Goal: Transaction & Acquisition: Book appointment/travel/reservation

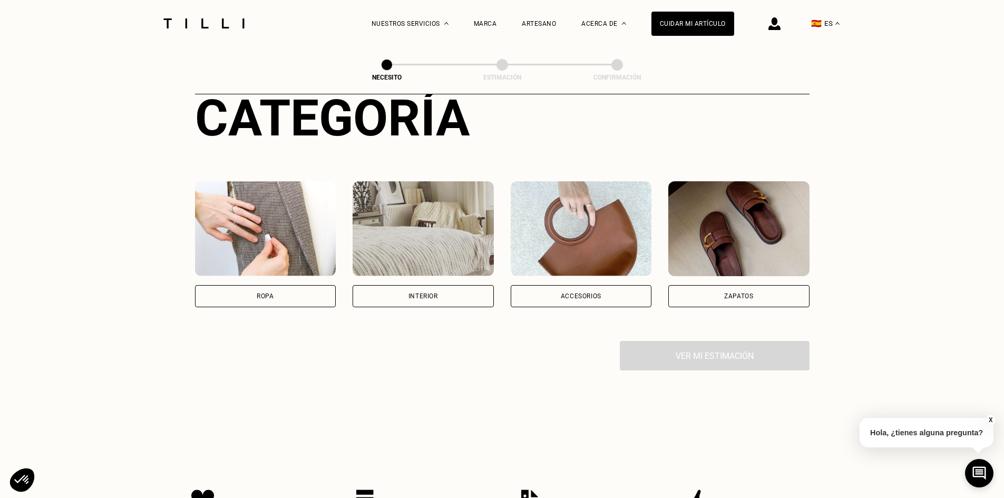
scroll to position [158, 0]
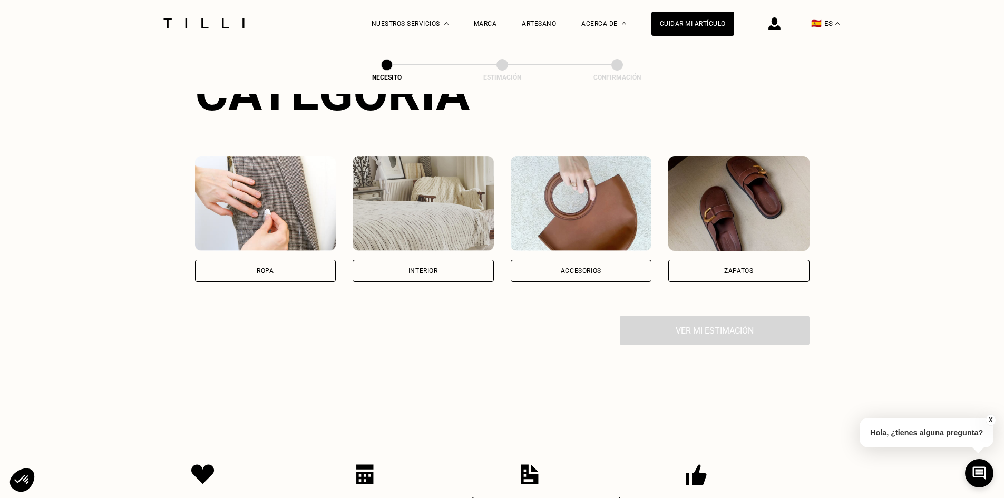
click at [596, 276] on div "Accesorios" at bounding box center [581, 271] width 141 height 22
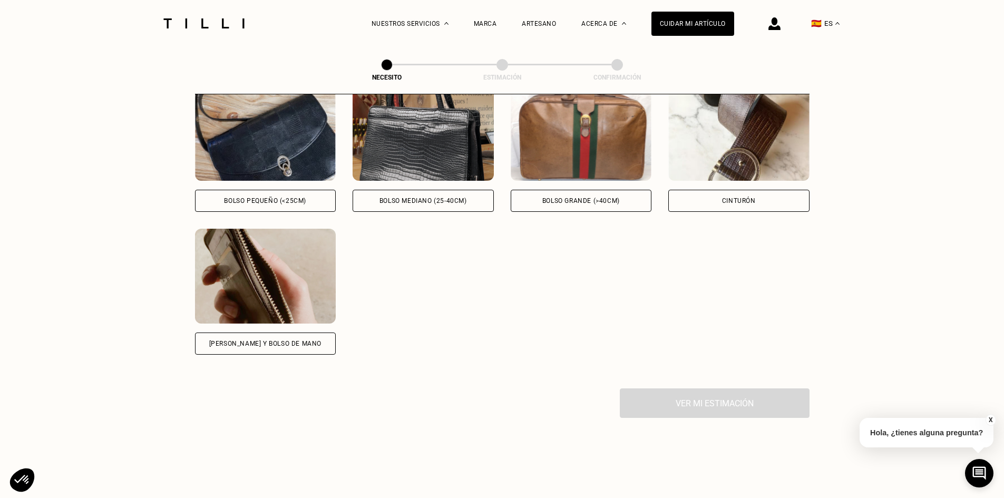
scroll to position [515, 0]
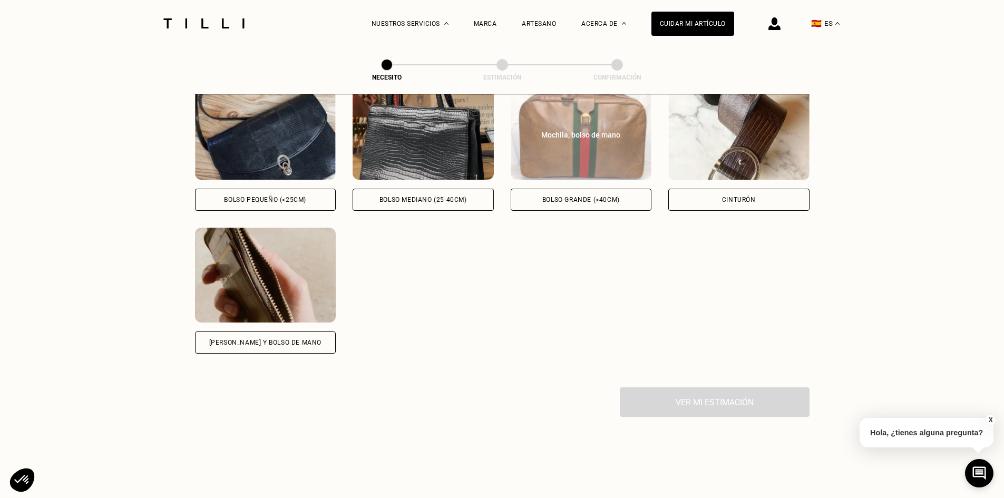
click at [601, 207] on div "Bolso grande (>40cm)" at bounding box center [581, 200] width 141 height 22
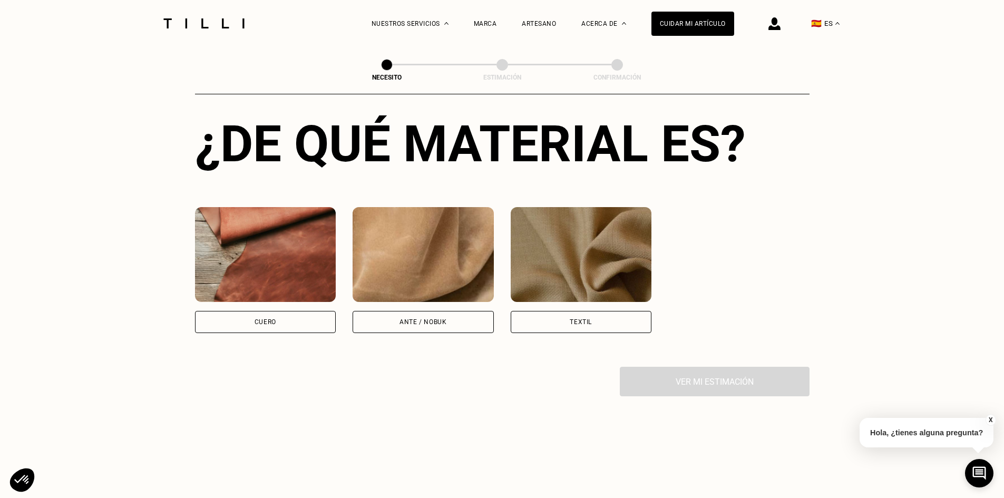
scroll to position [840, 0]
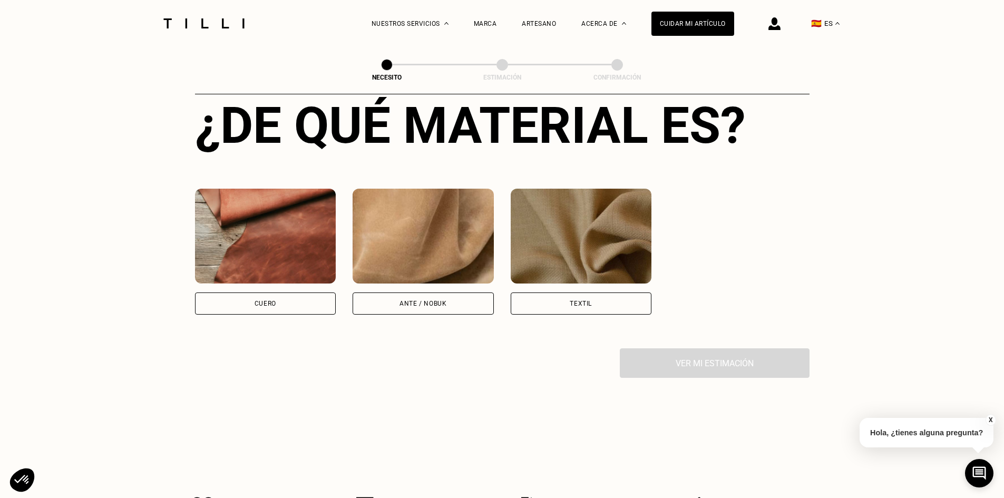
click at [299, 315] on div "Cuero" at bounding box center [265, 303] width 141 height 22
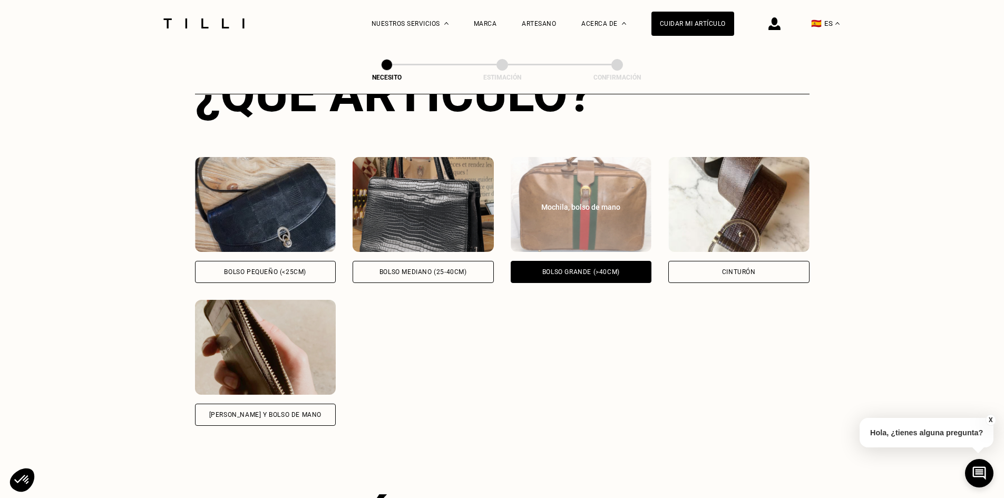
scroll to position [390, 0]
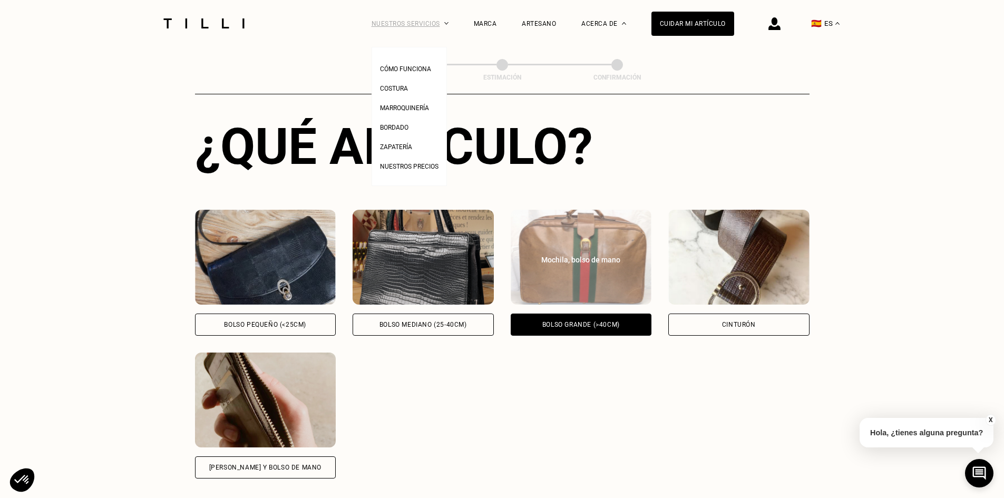
click at [443, 20] on div "Nuestros servicios" at bounding box center [409, 23] width 77 height 47
click at [415, 107] on span "Marroquinería" at bounding box center [404, 107] width 49 height 7
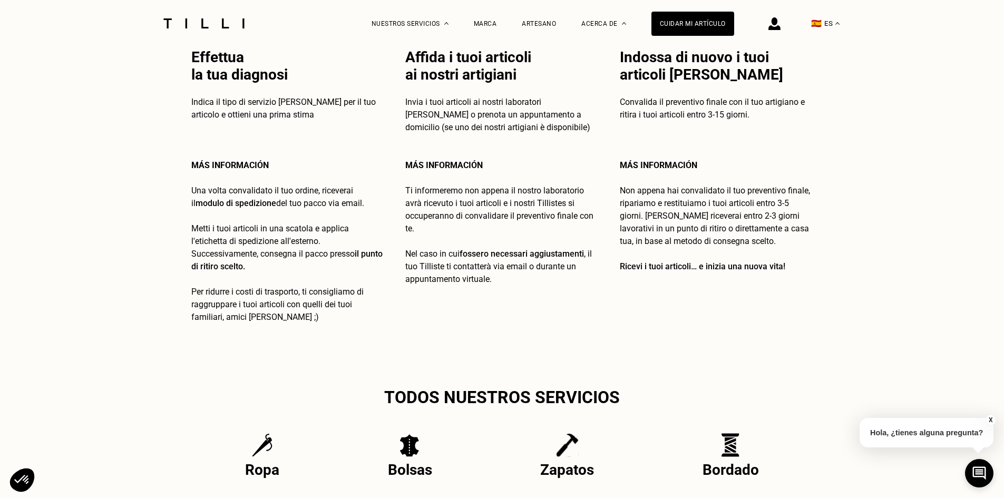
scroll to position [2108, 0]
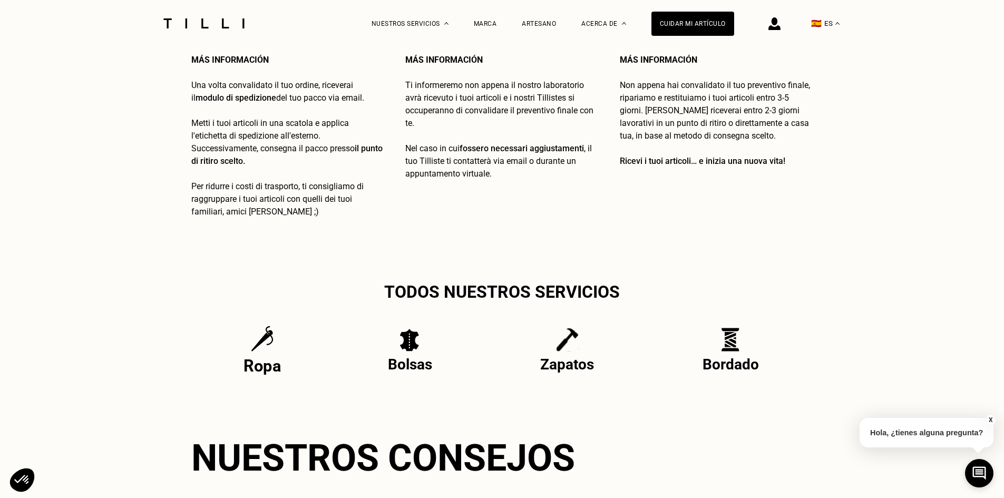
click at [270, 342] on img at bounding box center [262, 338] width 23 height 26
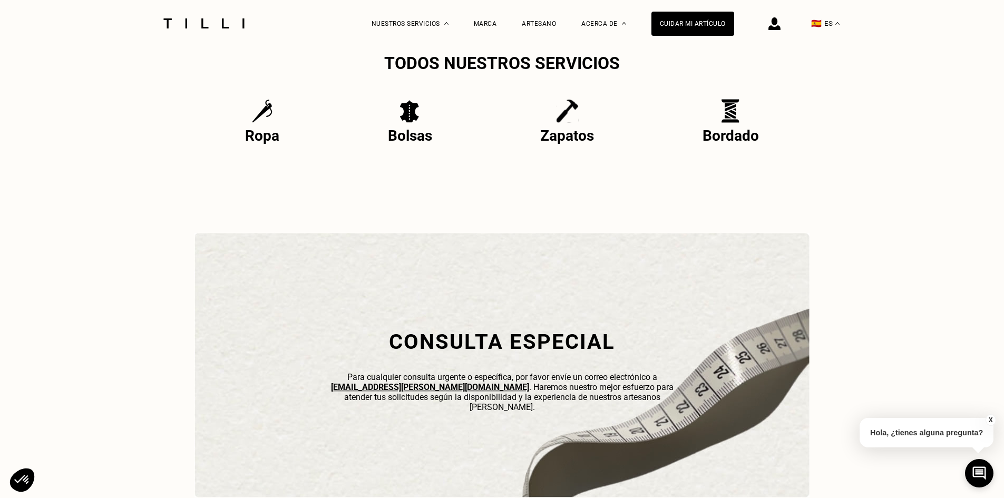
scroll to position [2160, 0]
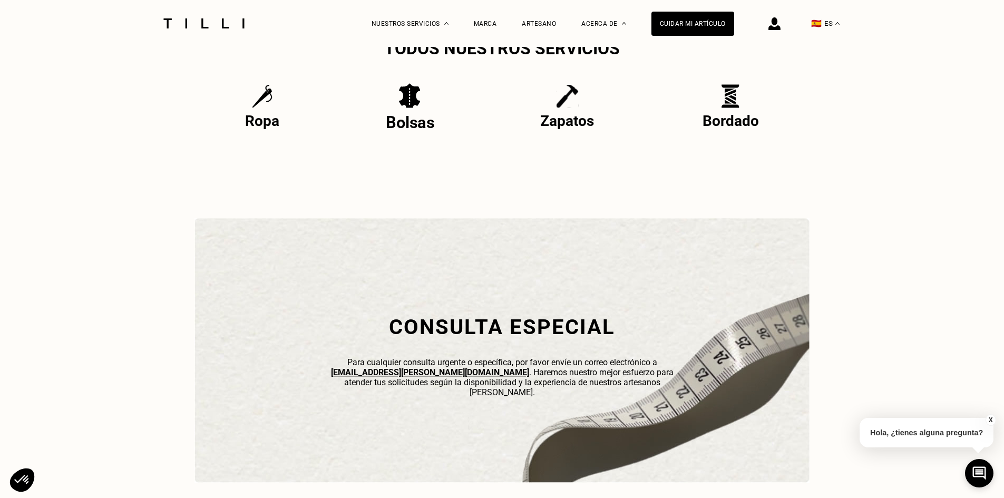
click at [397, 119] on div "Bolsas" at bounding box center [410, 107] width 48 height 50
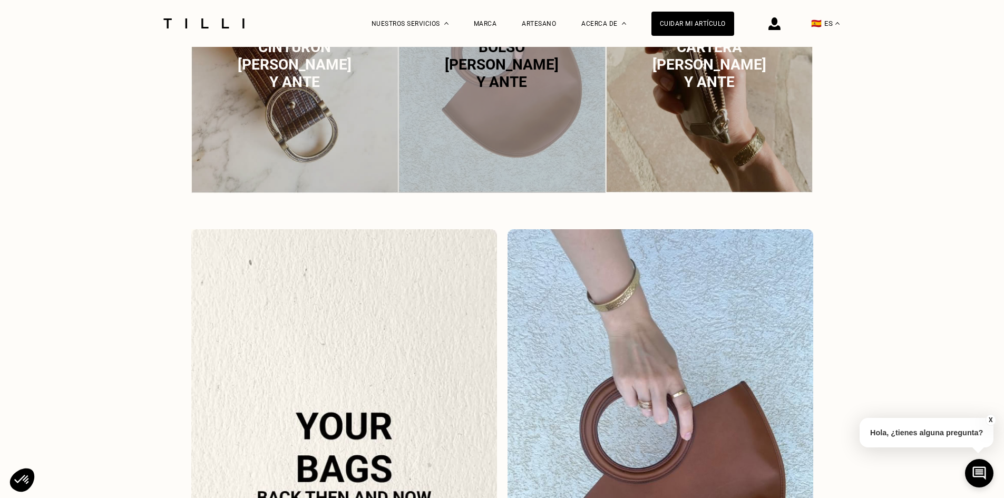
scroll to position [738, 0]
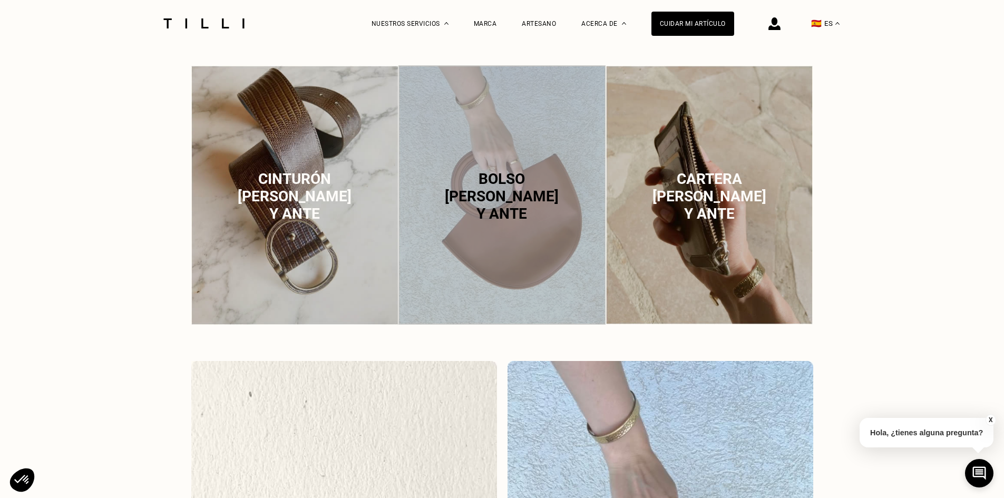
click at [304, 203] on span "Cinturón [PERSON_NAME] y ante" at bounding box center [295, 196] width 114 height 52
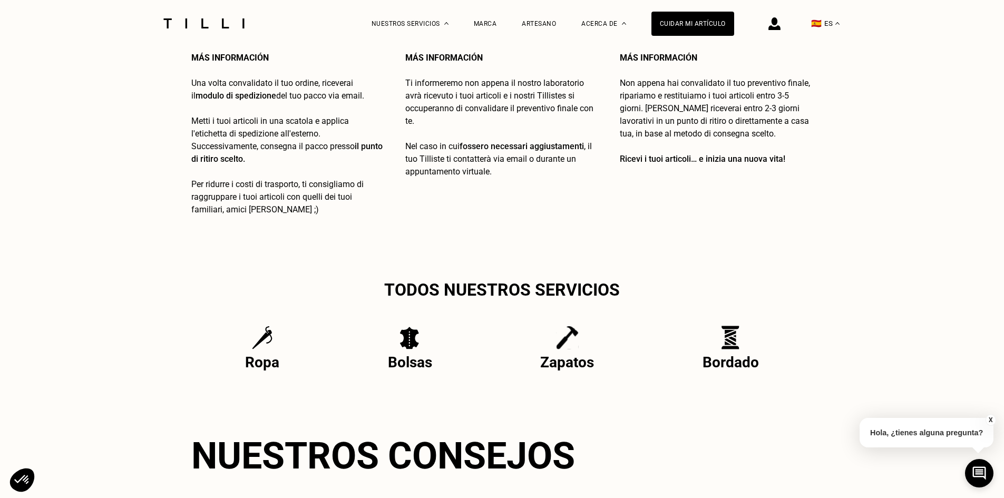
scroll to position [2154, 0]
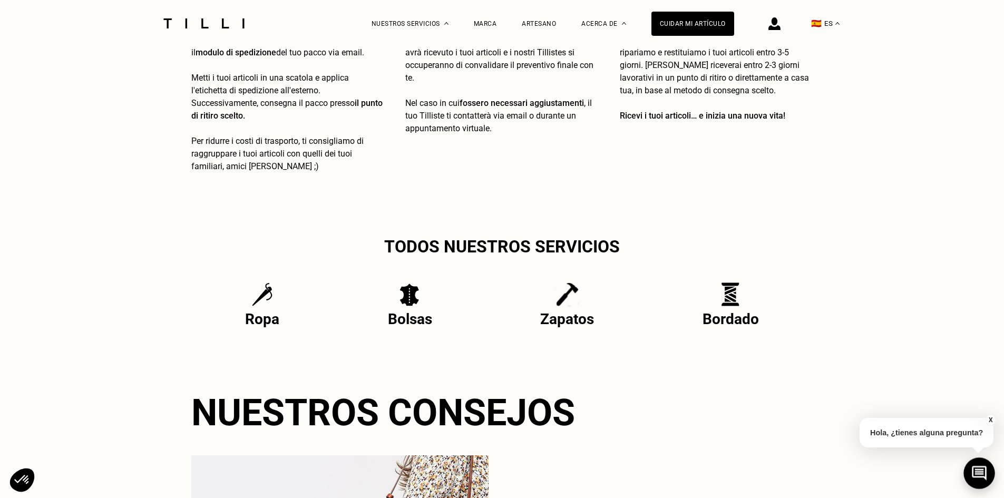
click at [983, 470] on icon at bounding box center [979, 473] width 15 height 15
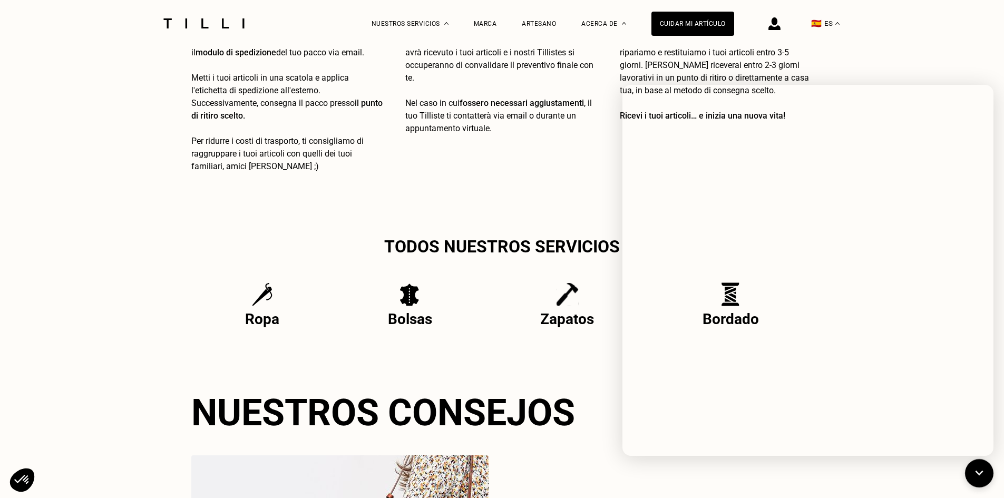
click at [937, 23] on div "Cómo funciona Costura Marroquinería Bordado Zapatería Nuestros precios Nuestros…" at bounding box center [502, 23] width 1004 height 47
click at [790, 34] on div "🇪🇸 ES" at bounding box center [789, 23] width 111 height 47
click at [789, 28] on div "🇪🇸 ES" at bounding box center [789, 23] width 111 height 47
click at [777, 26] on img at bounding box center [774, 23] width 12 height 13
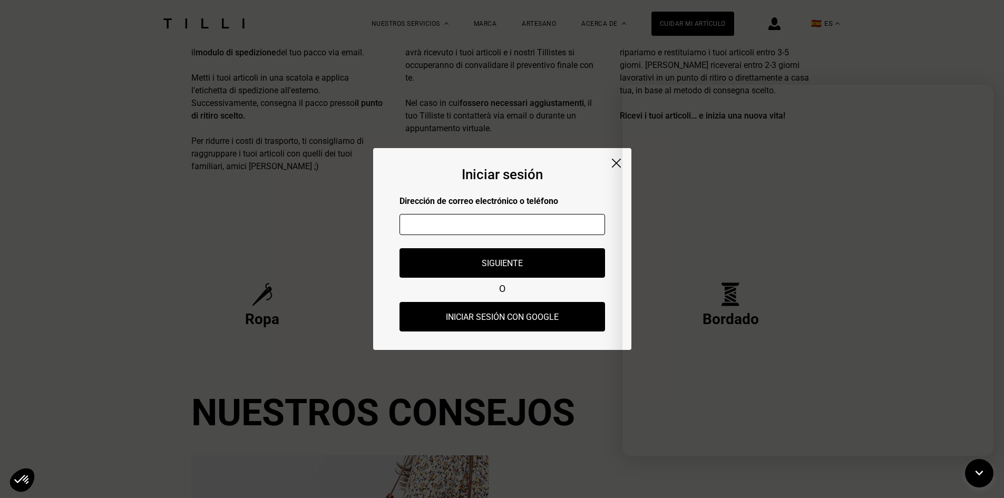
click at [612, 160] on img at bounding box center [616, 163] width 9 height 9
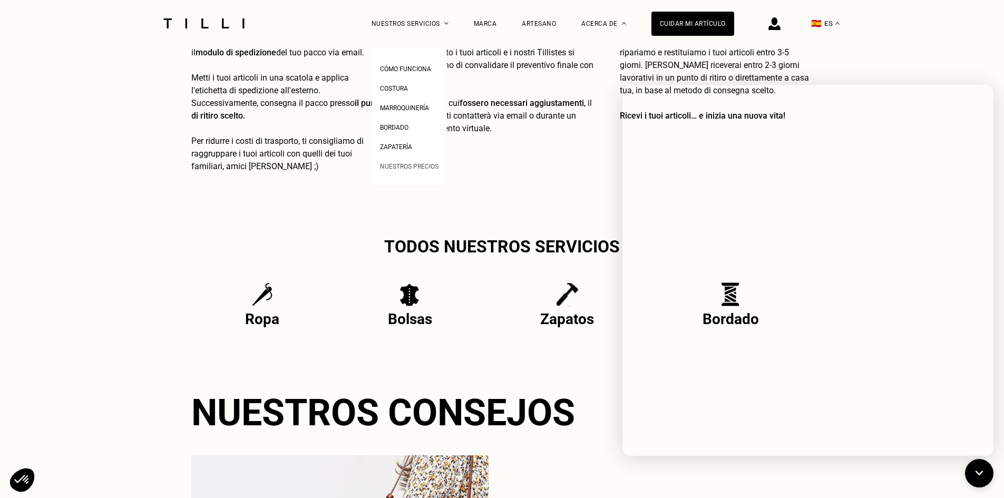
click at [420, 170] on span "Nuestros precios" at bounding box center [409, 166] width 58 height 7
select select "FR"
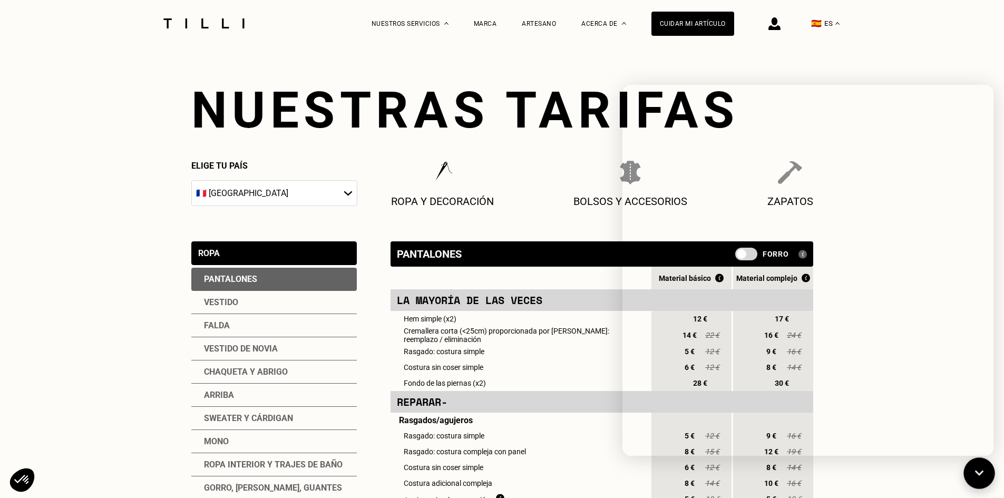
click at [974, 471] on icon at bounding box center [979, 474] width 17 height 28
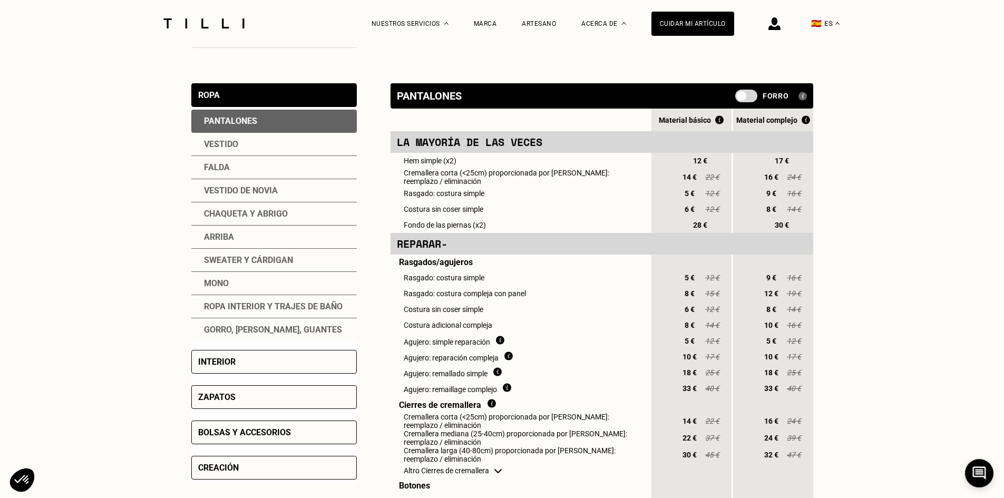
scroll to position [211, 0]
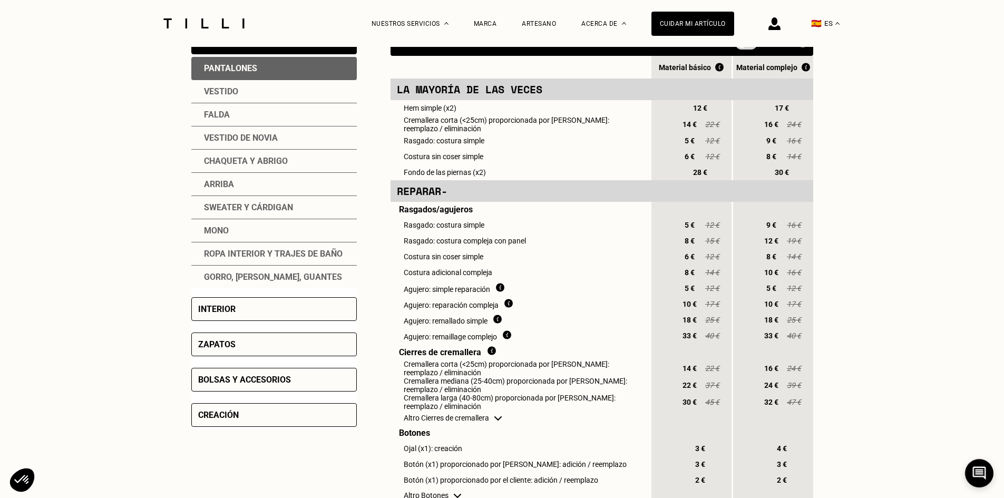
click at [229, 414] on div "Creación" at bounding box center [218, 415] width 41 height 10
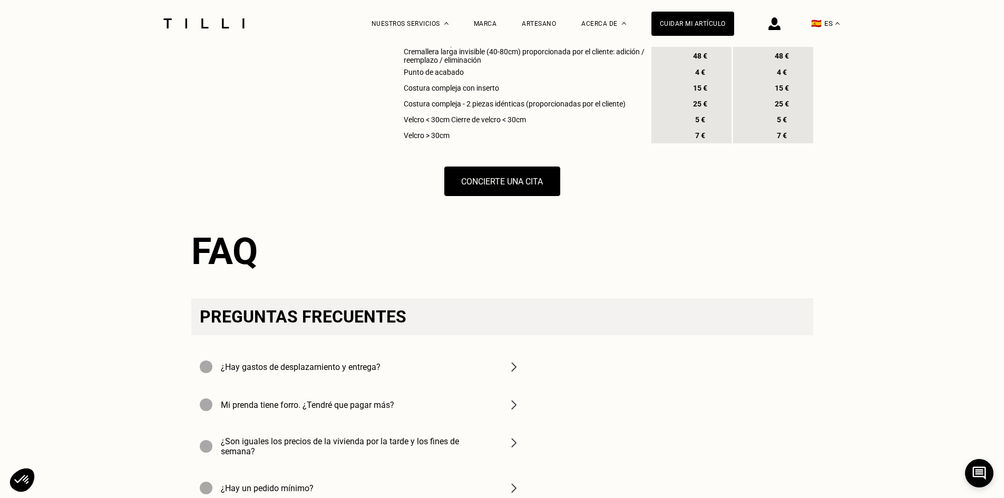
scroll to position [1265, 0]
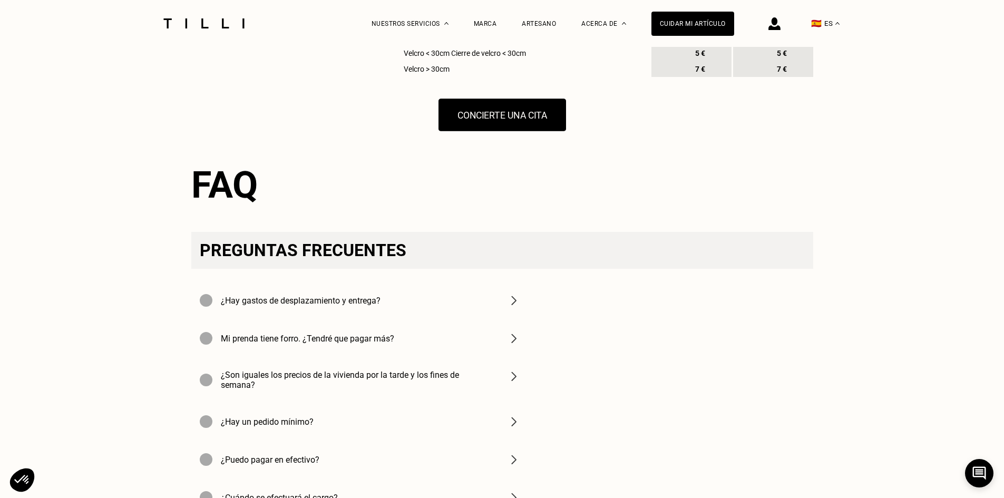
click at [467, 131] on button "Concierte una cita" at bounding box center [502, 115] width 128 height 33
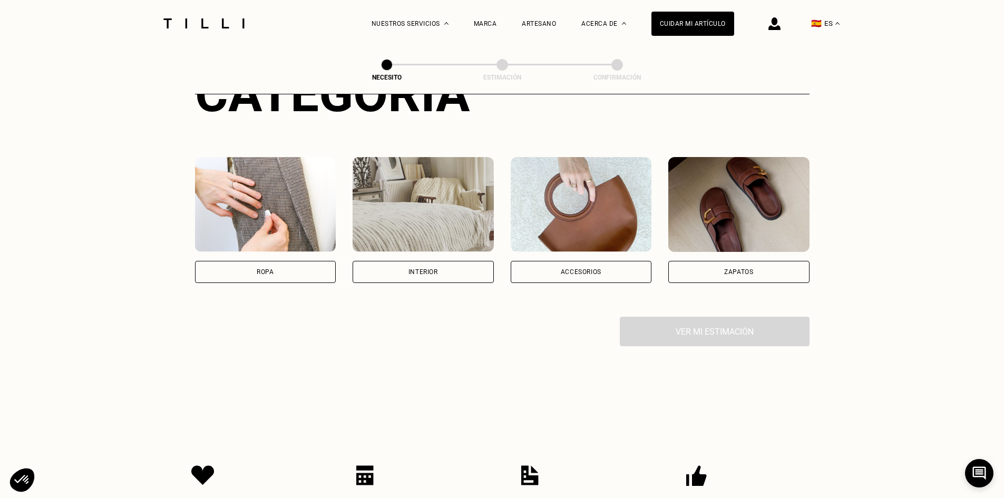
scroll to position [158, 0]
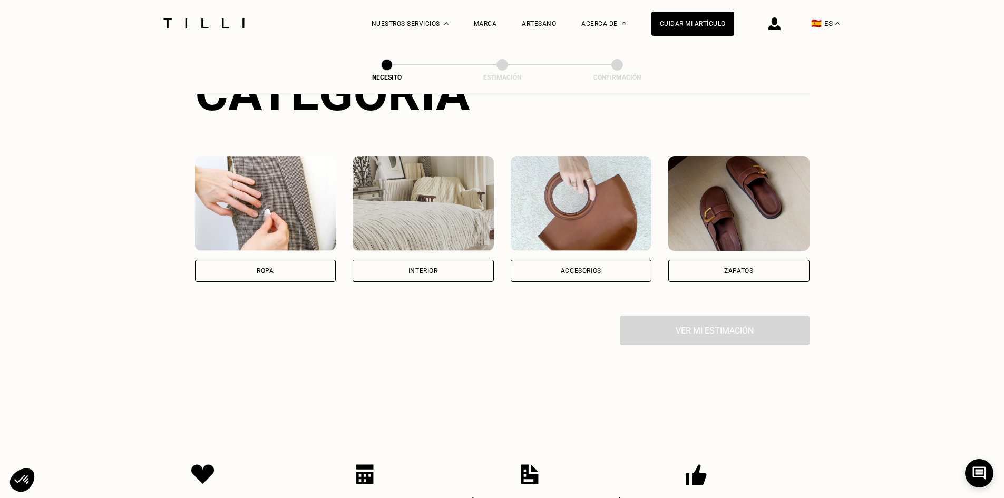
click at [563, 263] on div "Accesorios" at bounding box center [581, 271] width 141 height 22
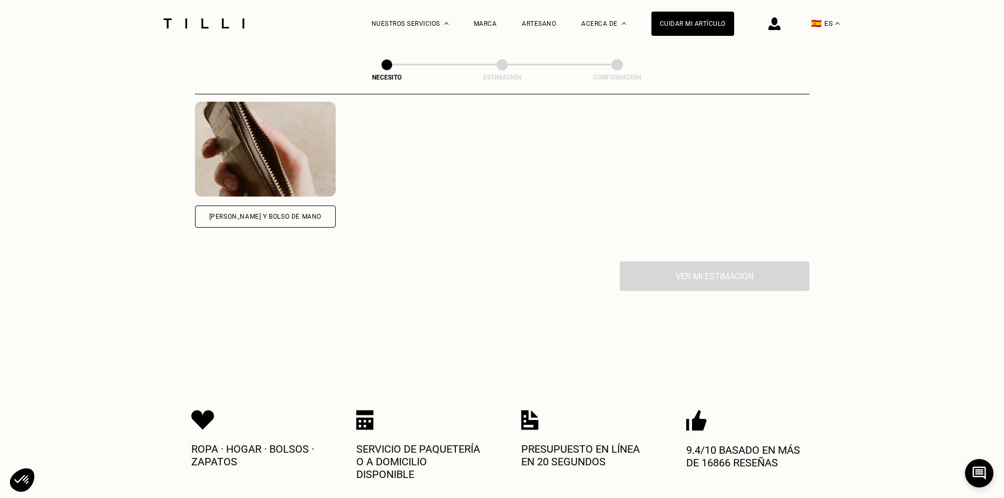
scroll to position [515, 0]
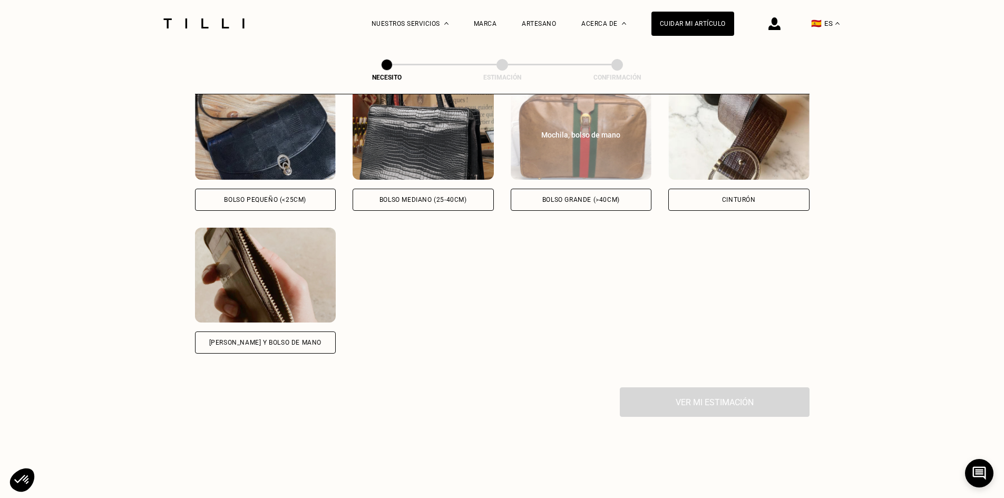
click at [553, 159] on img at bounding box center [581, 132] width 141 height 95
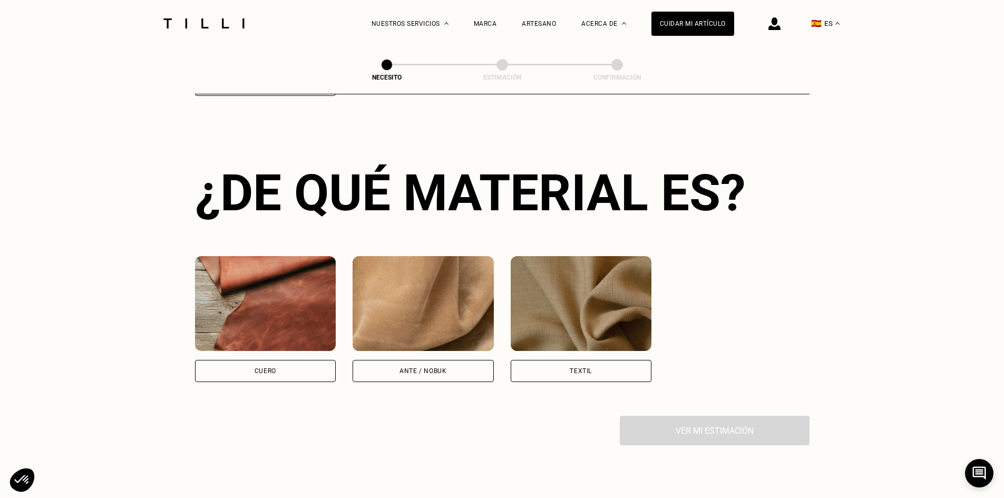
scroll to position [788, 0]
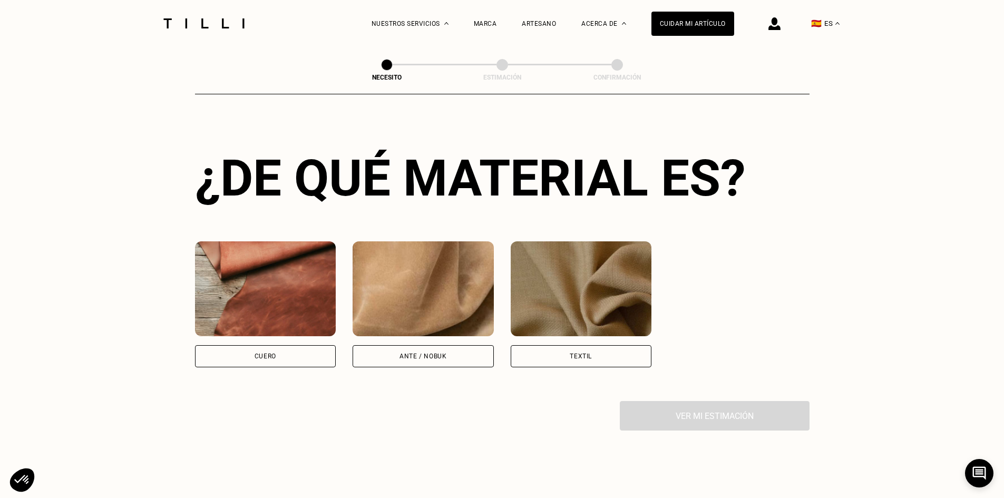
click at [278, 294] on img at bounding box center [265, 288] width 141 height 95
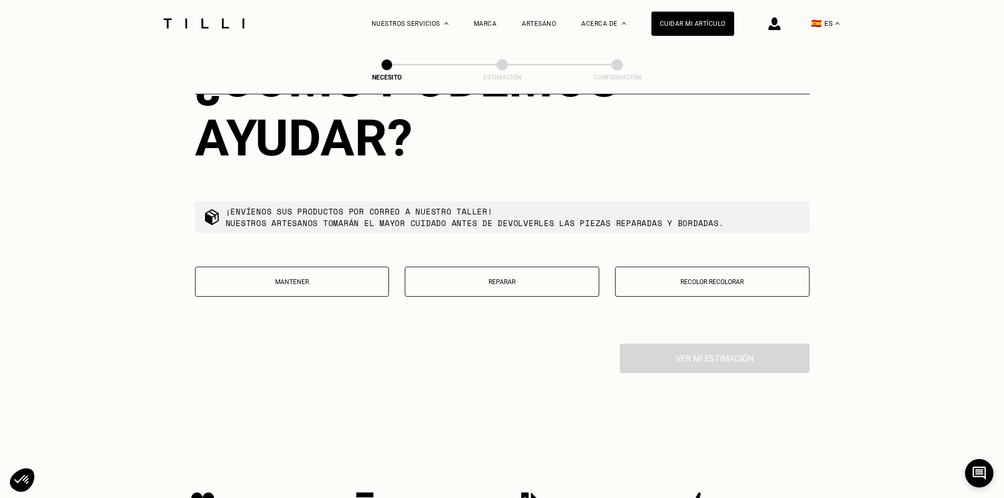
scroll to position [1181, 0]
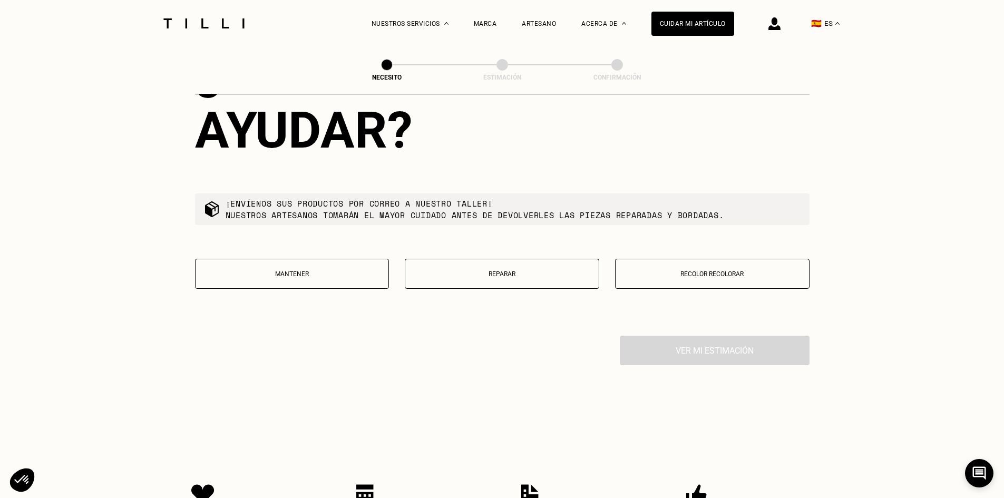
click at [474, 278] on p "Reparar" at bounding box center [501, 273] width 183 height 7
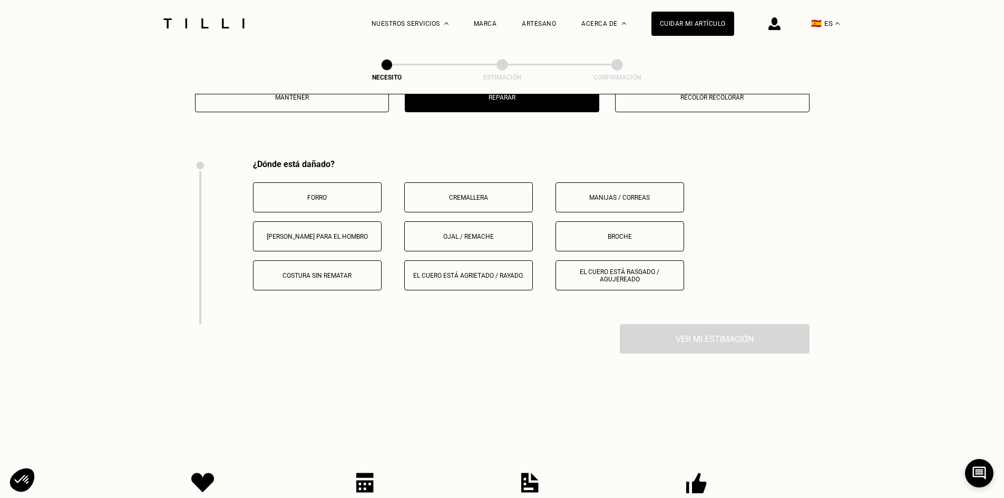
scroll to position [1406, 0]
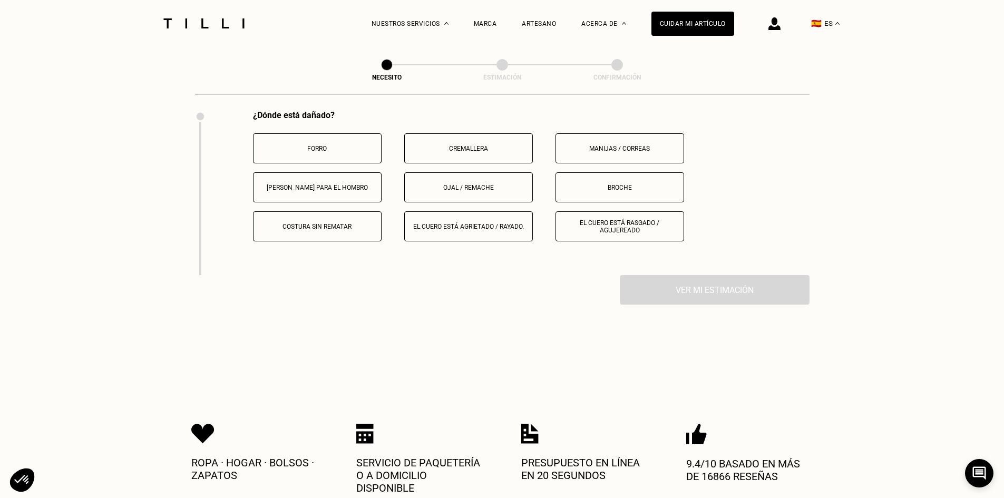
click at [571, 234] on p "El cuero está rasgado / agujereado" at bounding box center [619, 226] width 117 height 15
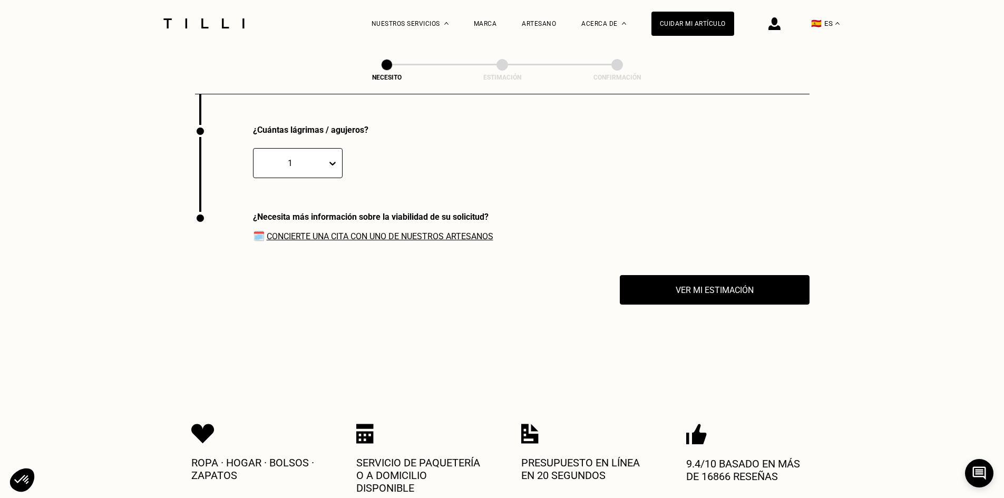
scroll to position [1571, 0]
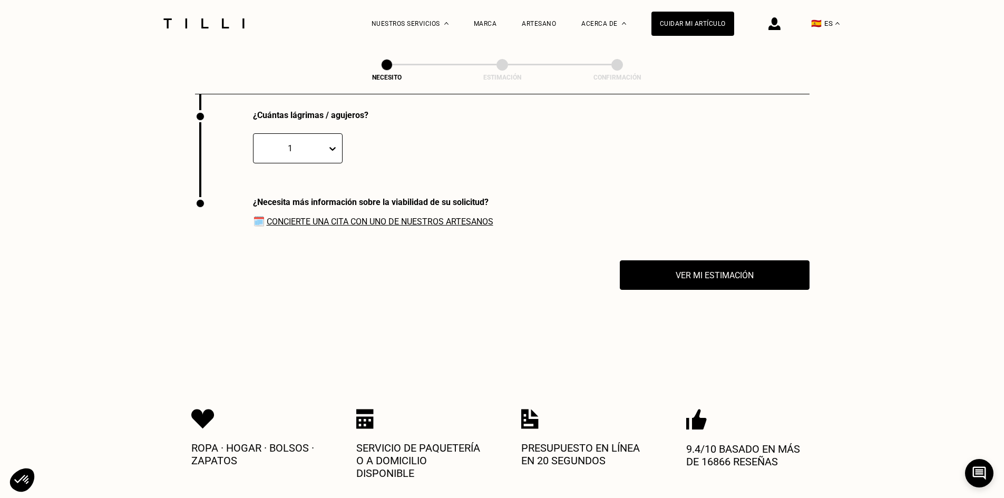
click at [336, 158] on div at bounding box center [334, 148] width 15 height 19
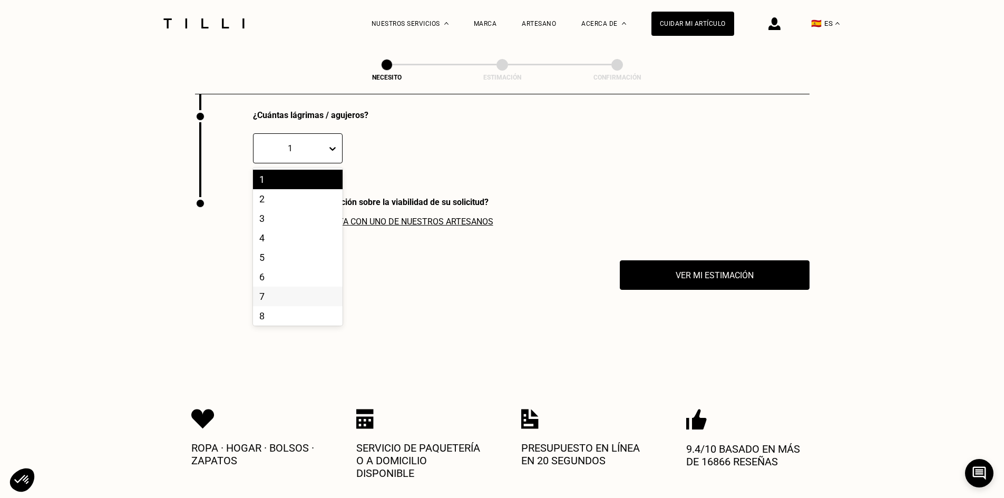
scroll to position [46, 0]
click at [296, 320] on div "10" at bounding box center [298, 313] width 90 height 19
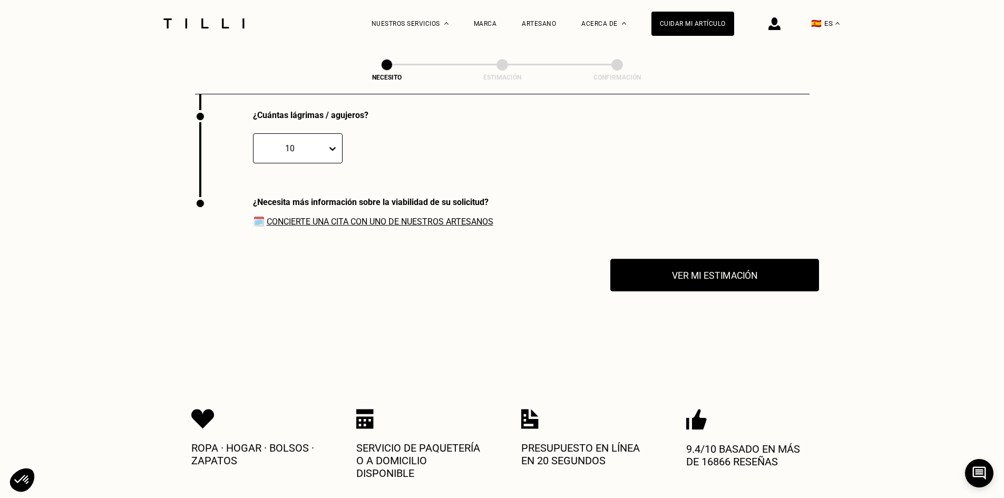
click at [659, 276] on button "Ver mi estimación" at bounding box center [714, 275] width 209 height 33
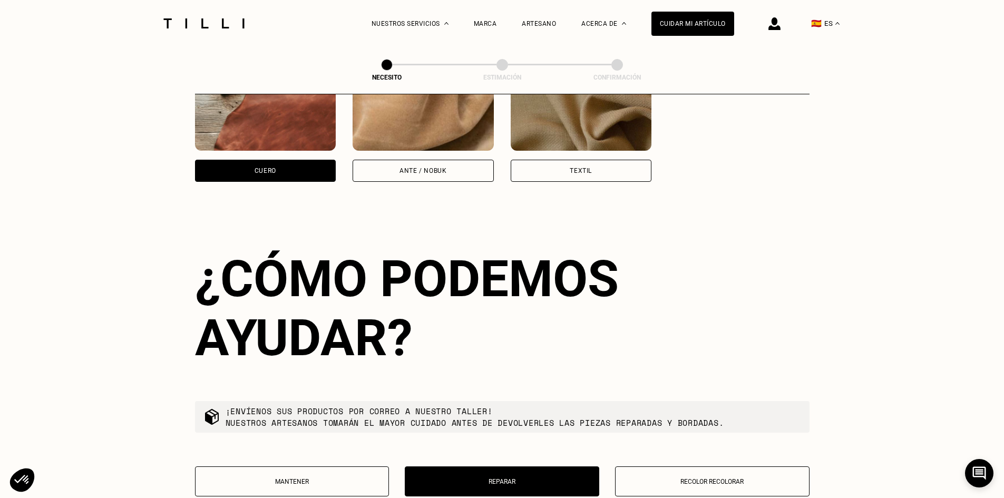
scroll to position [781, 0]
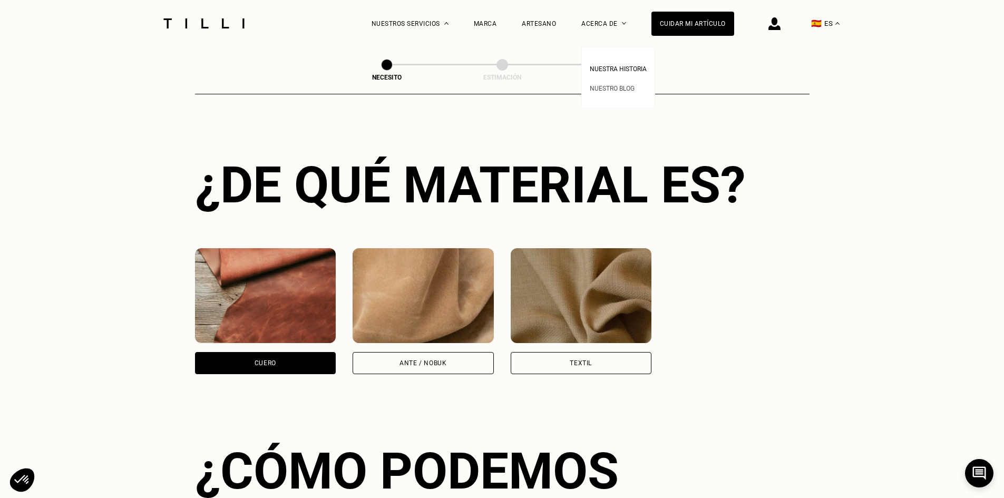
click at [618, 89] on span "Nuestro blog" at bounding box center [612, 88] width 45 height 7
click at [619, 88] on span "Nuestro blog" at bounding box center [612, 88] width 45 height 7
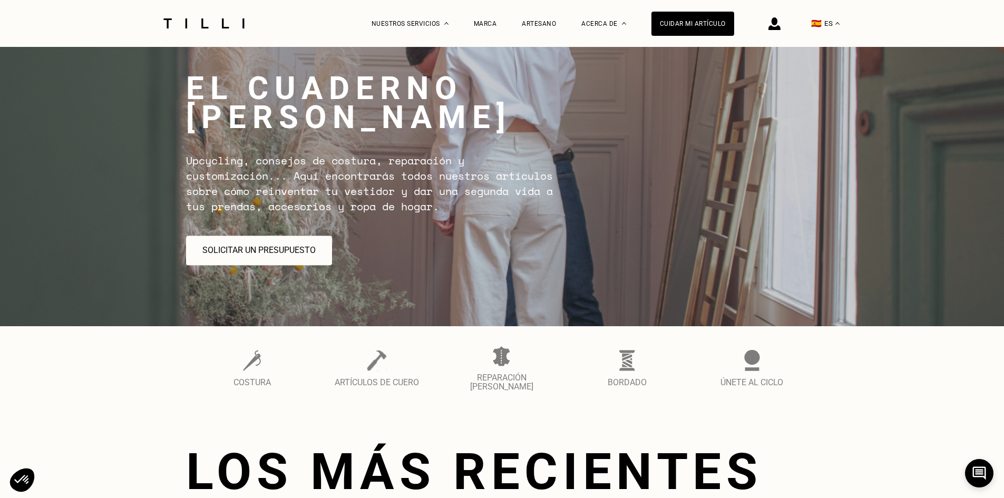
scroll to position [53, 0]
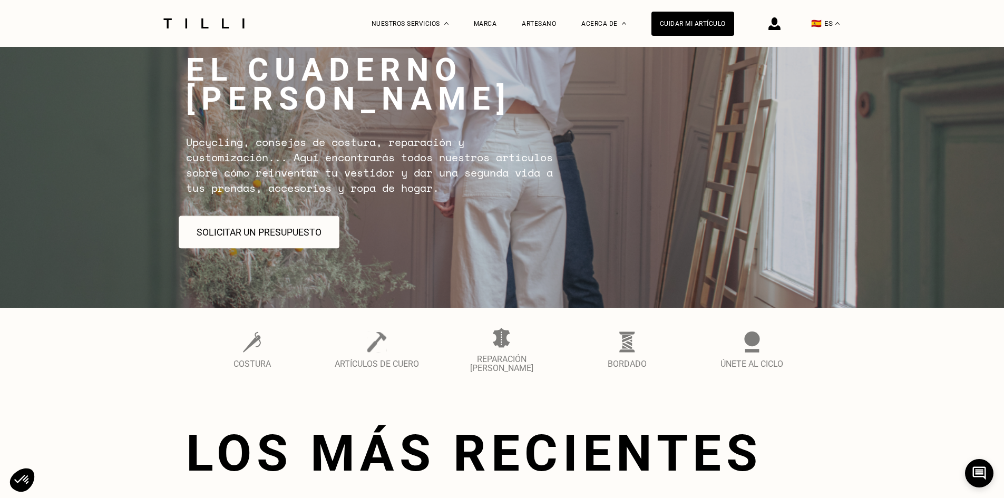
click at [243, 216] on button "Solicitar un presupuesto" at bounding box center [259, 232] width 161 height 33
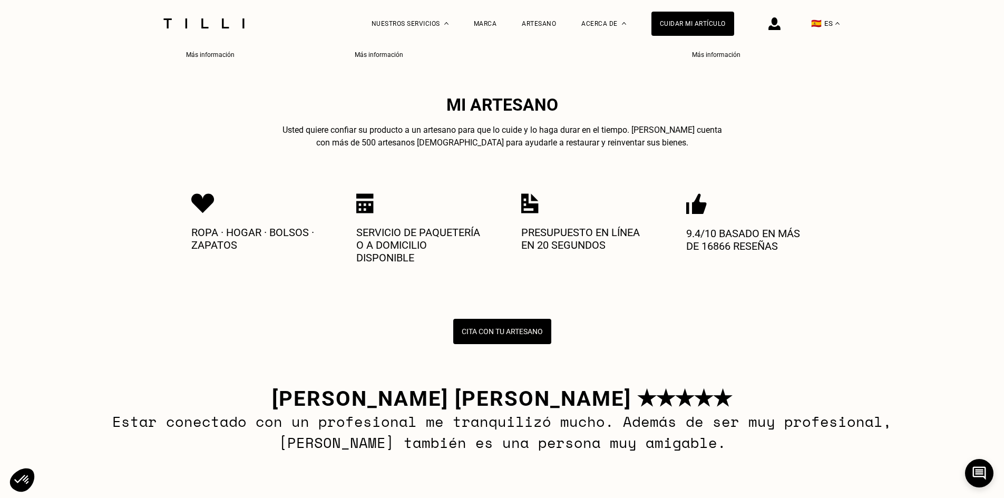
scroll to position [1423, 0]
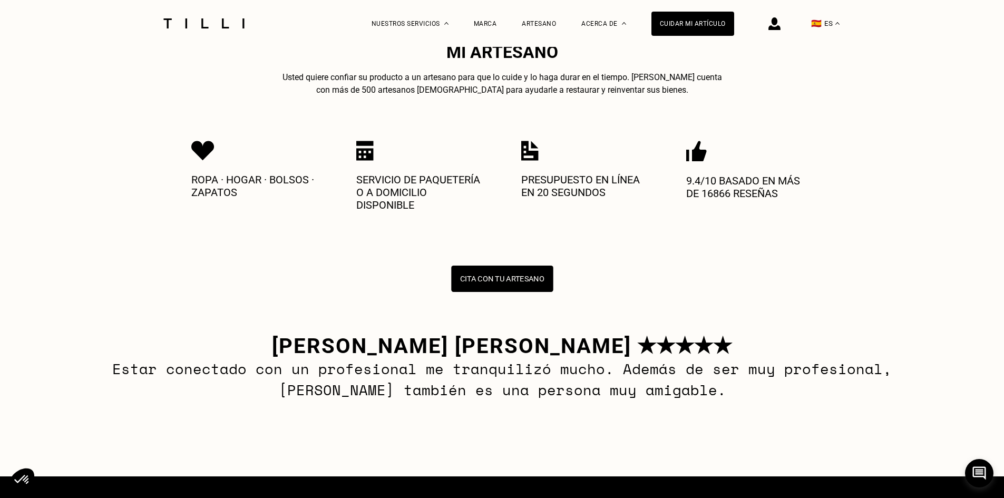
click at [504, 292] on button "Cita con tu Artesano" at bounding box center [502, 279] width 102 height 26
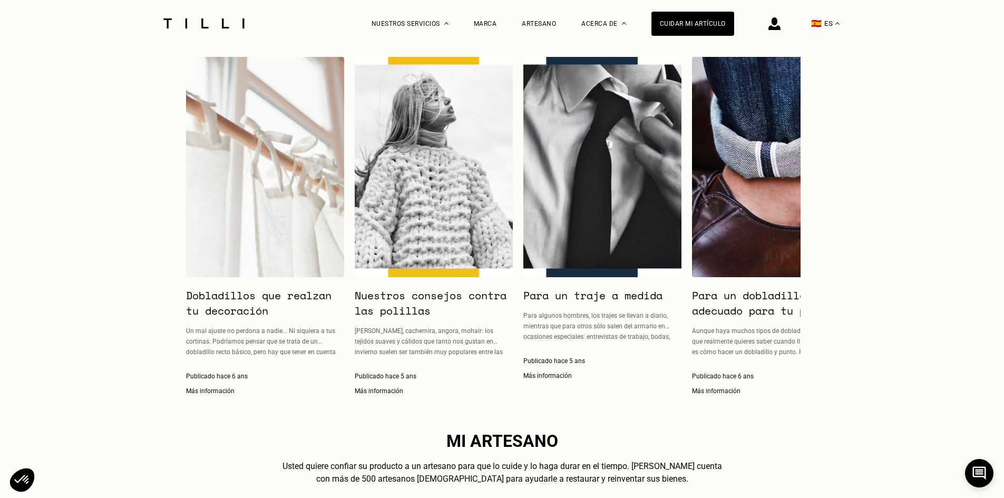
scroll to position [823, 0]
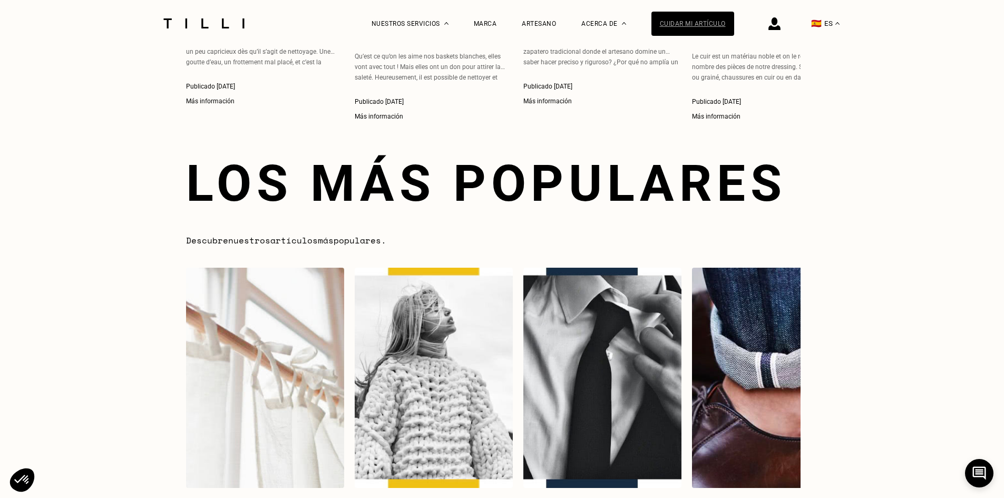
click at [716, 22] on div "Cuidar mi artículo" at bounding box center [692, 24] width 83 height 24
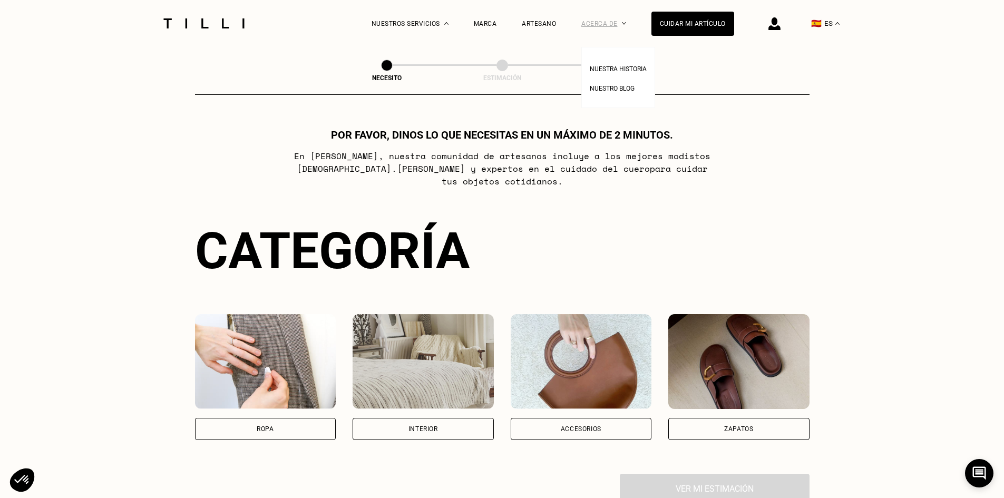
click at [621, 25] on div "Acerca de" at bounding box center [603, 23] width 45 height 47
click at [626, 70] on span "Nuestra historia" at bounding box center [618, 68] width 57 height 7
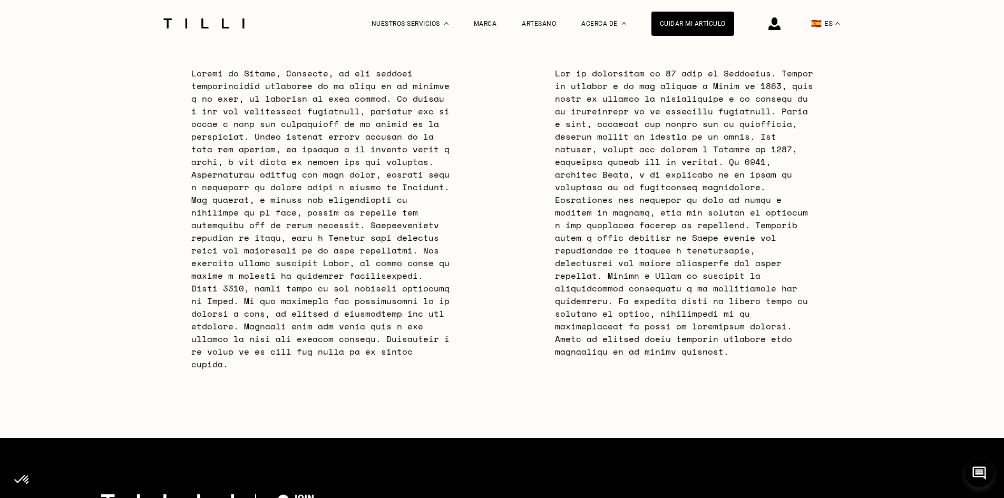
scroll to position [3320, 0]
